Goal: Transaction & Acquisition: Purchase product/service

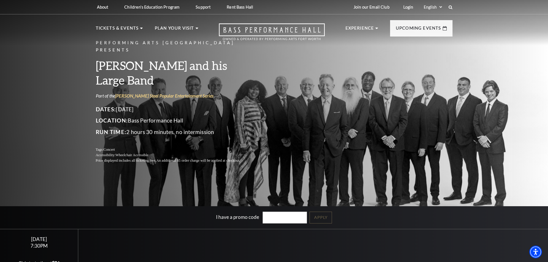
click at [62, 111] on div "Performing Arts Fort Worth Presents Lyle Lovett and his Large Band Part of the …" at bounding box center [274, 143] width 548 height 293
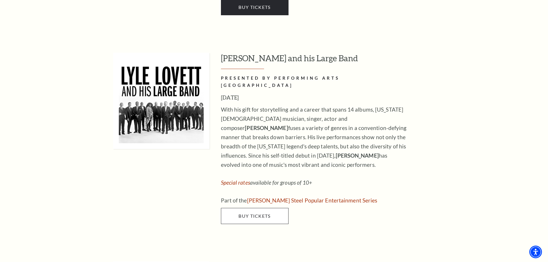
scroll to position [834, 0]
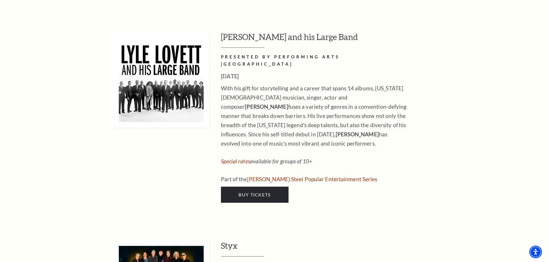
click at [266, 31] on h3 "[PERSON_NAME] and his Large Band" at bounding box center [336, 39] width 231 height 16
click at [267, 187] on link "Buy Tickets" at bounding box center [255, 195] width 68 height 16
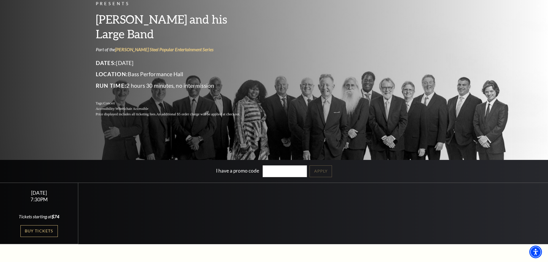
scroll to position [144, 0]
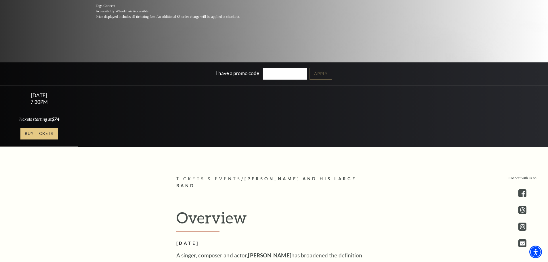
click at [46, 135] on link "Buy Tickets" at bounding box center [38, 134] width 37 height 12
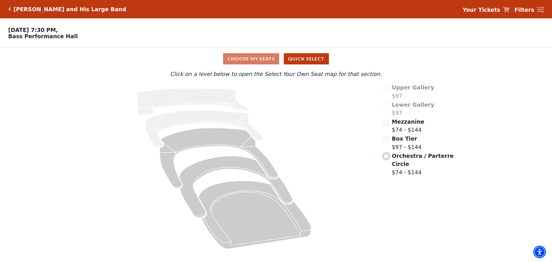
click at [386, 158] on input "Orchestra / Parterre Circle$74 - $144\a" at bounding box center [385, 155] width 5 height 5
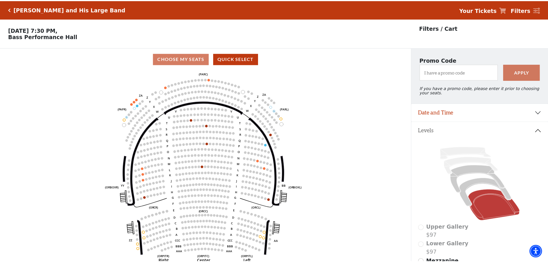
scroll to position [27, 0]
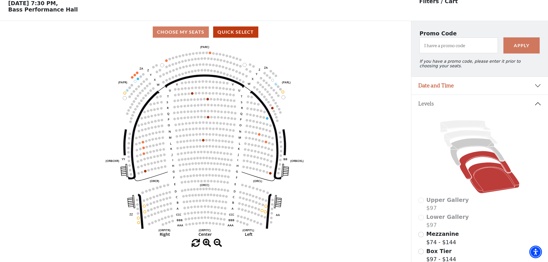
click at [465, 160] on icon at bounding box center [485, 165] width 52 height 28
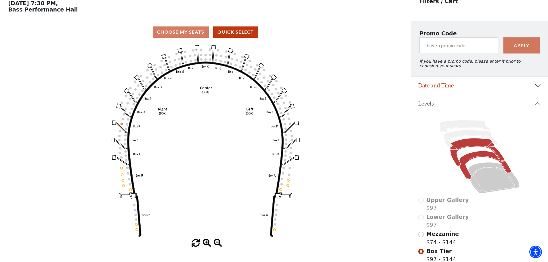
click at [474, 149] on icon at bounding box center [477, 152] width 54 height 28
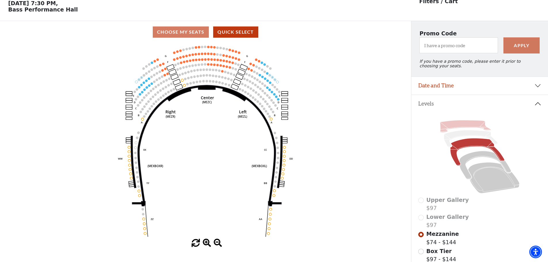
click at [470, 128] on icon at bounding box center [464, 126] width 51 height 12
click at [463, 138] on icon at bounding box center [470, 138] width 53 height 17
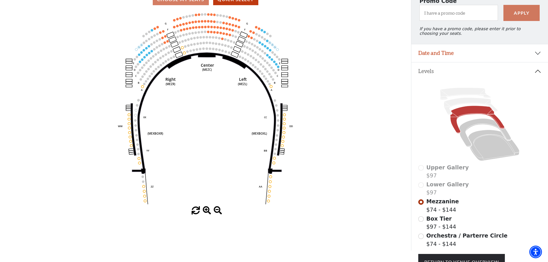
scroll to position [113, 0]
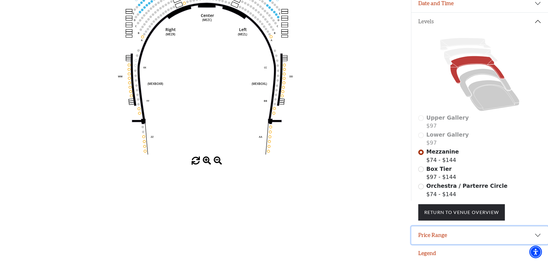
click at [448, 238] on button "Price Range" at bounding box center [479, 235] width 137 height 18
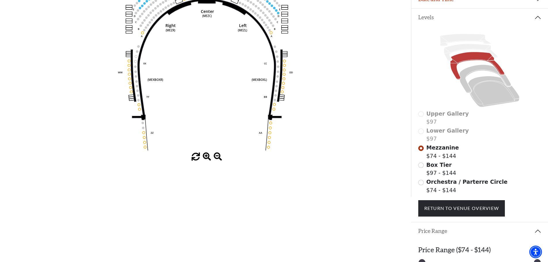
scroll to position [142, 0]
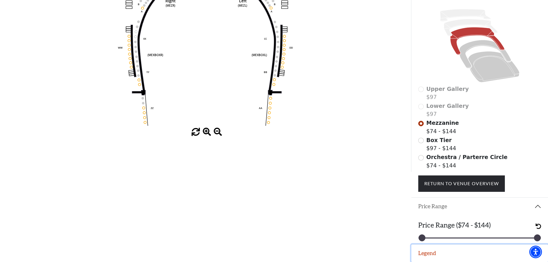
click at [425, 254] on button "Legend" at bounding box center [479, 253] width 137 height 18
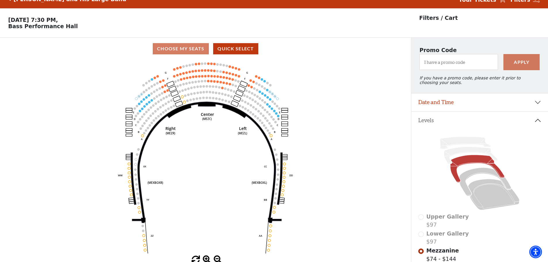
scroll to position [39, 0]
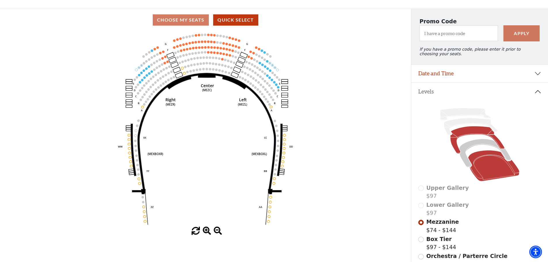
click at [488, 164] on icon at bounding box center [493, 165] width 51 height 31
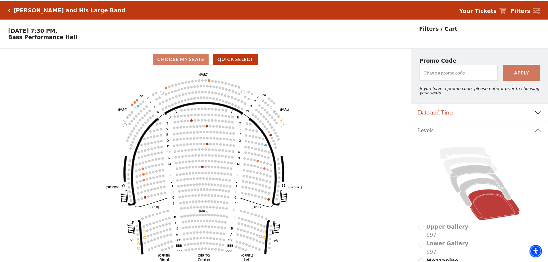
scroll to position [27, 0]
